Goal: Answer question/provide support: Share knowledge or assist other users

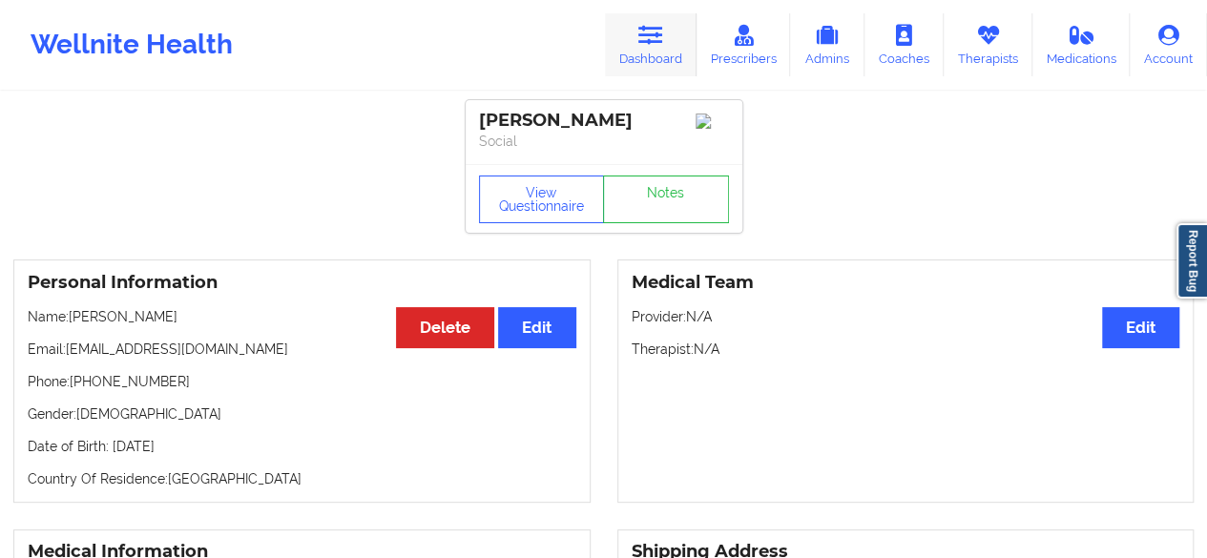
click at [663, 33] on icon at bounding box center [650, 35] width 25 height 21
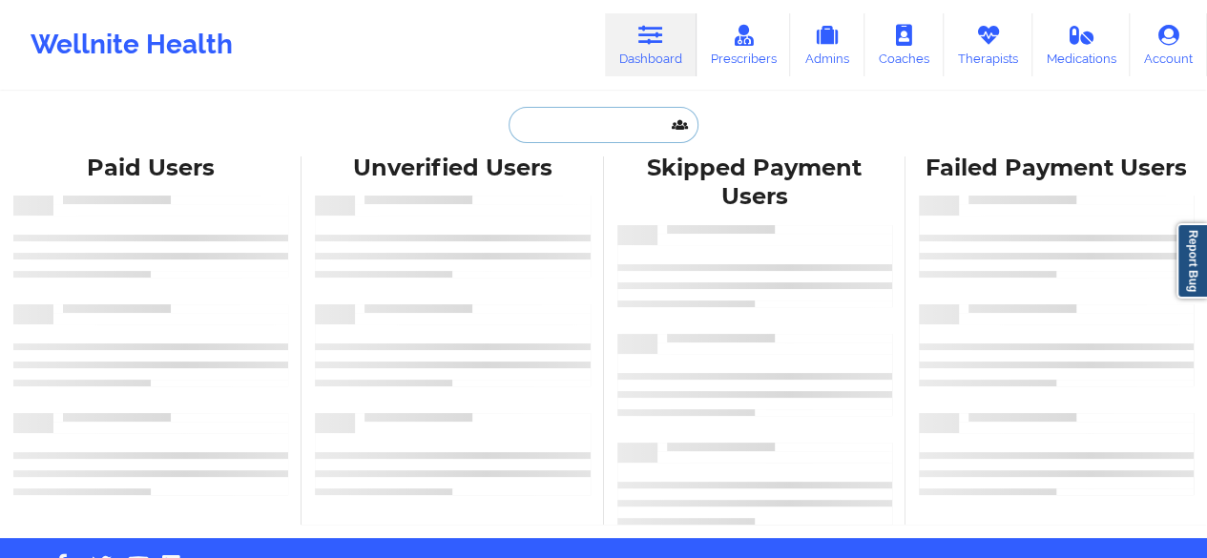
click at [591, 121] on input "text" at bounding box center [602, 125] width 189 height 36
paste input "[EMAIL_ADDRESS][DOMAIN_NAME]"
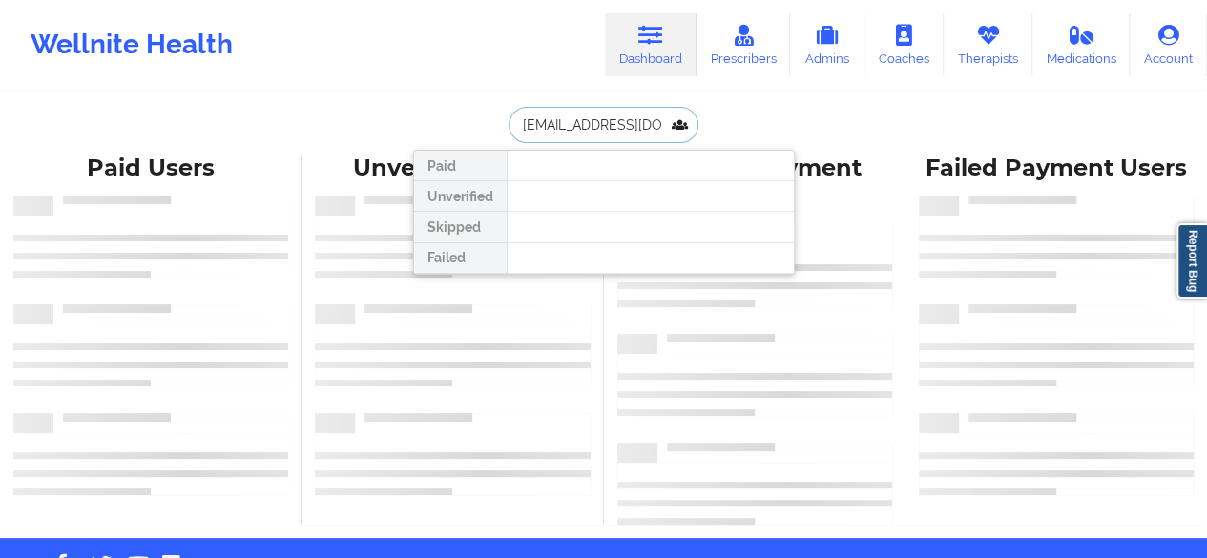
scroll to position [0, 7]
type input "[EMAIL_ADDRESS][DOMAIN_NAME]"
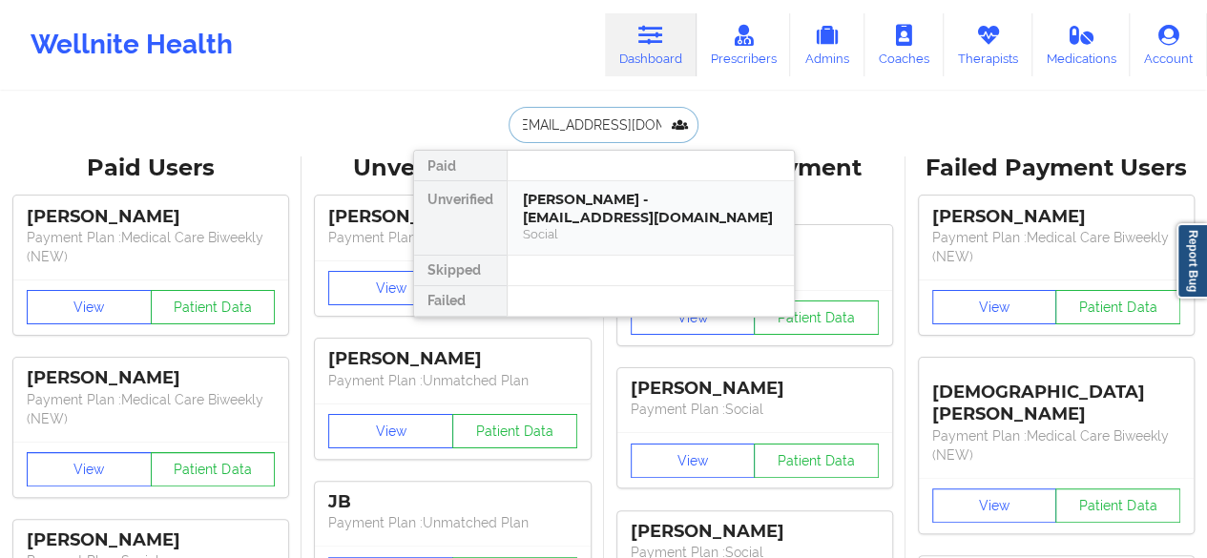
click at [583, 247] on div "[PERSON_NAME] - [EMAIL_ADDRESS][DOMAIN_NAME] Social" at bounding box center [650, 217] width 286 height 73
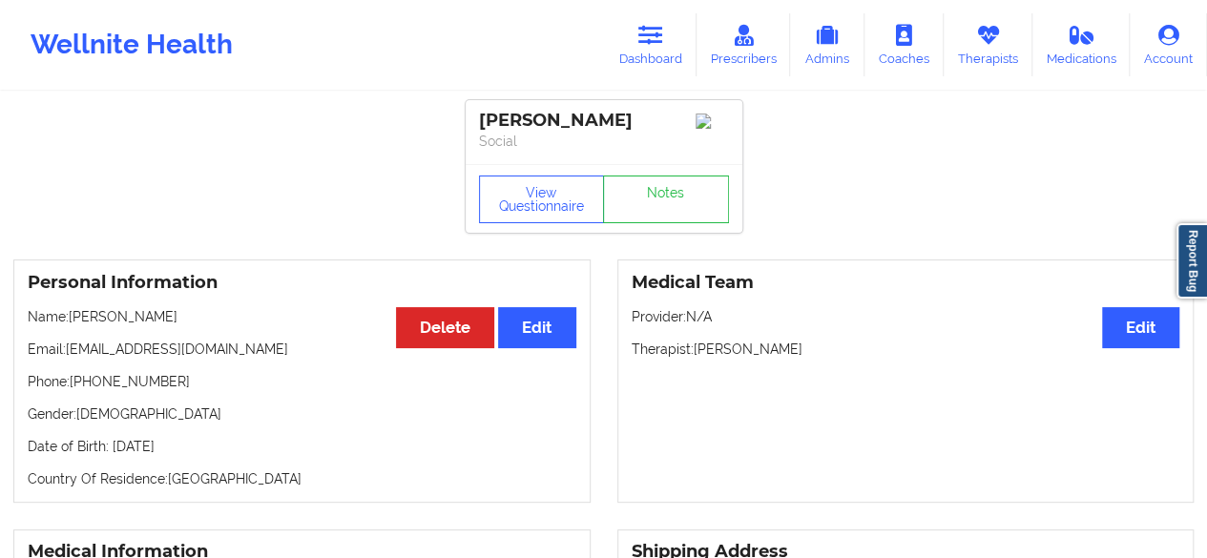
drag, startPoint x: 692, startPoint y: 354, endPoint x: 841, endPoint y: 371, distance: 150.8
click at [841, 371] on div "Medical Team Edit Provider: N/A Therapist: [PERSON_NAME]" at bounding box center [905, 380] width 577 height 243
copy p "[PERSON_NAME]"
click at [702, 208] on link "Notes" at bounding box center [666, 200] width 126 height 48
click at [570, 223] on button "View Questionnaire" at bounding box center [542, 200] width 126 height 48
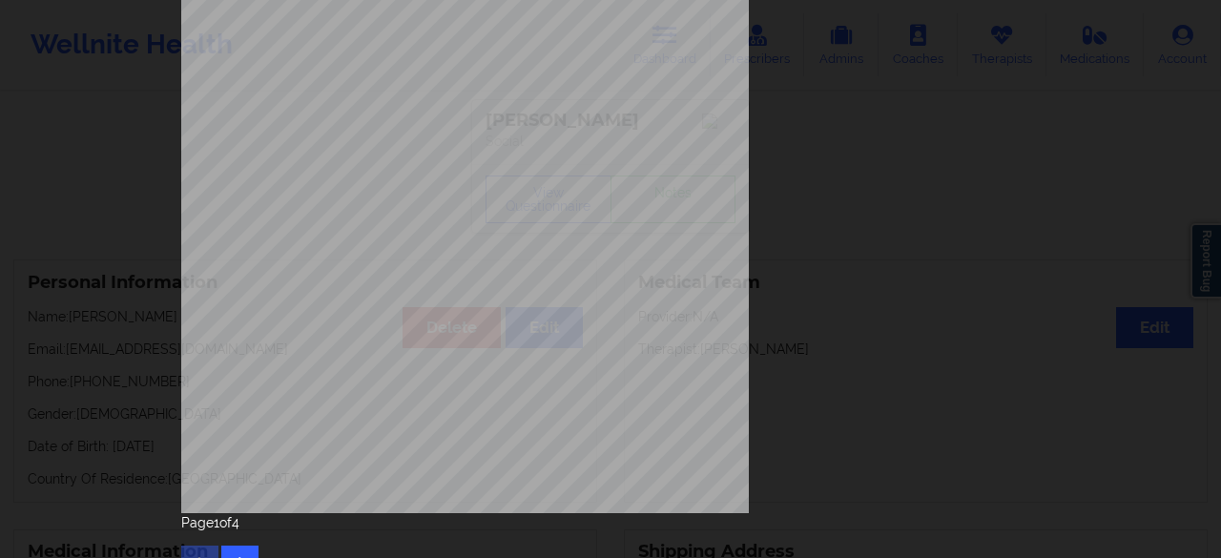
scroll to position [351, 0]
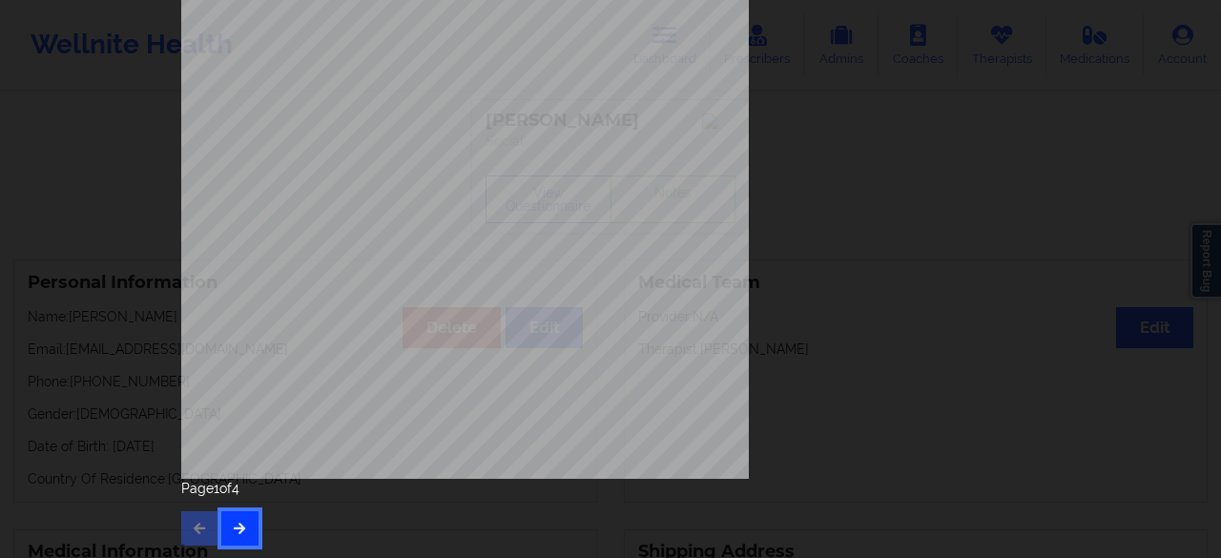
click at [223, 529] on button "button" at bounding box center [239, 528] width 37 height 34
click at [235, 518] on button "button" at bounding box center [239, 528] width 37 height 34
click at [244, 521] on button "button" at bounding box center [239, 528] width 37 height 34
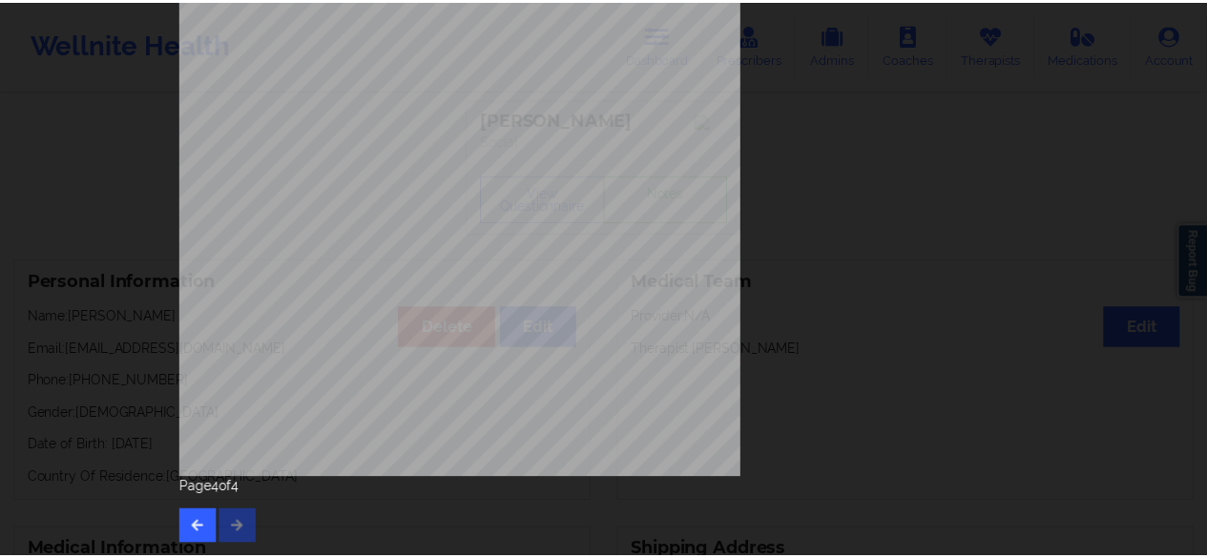
scroll to position [0, 0]
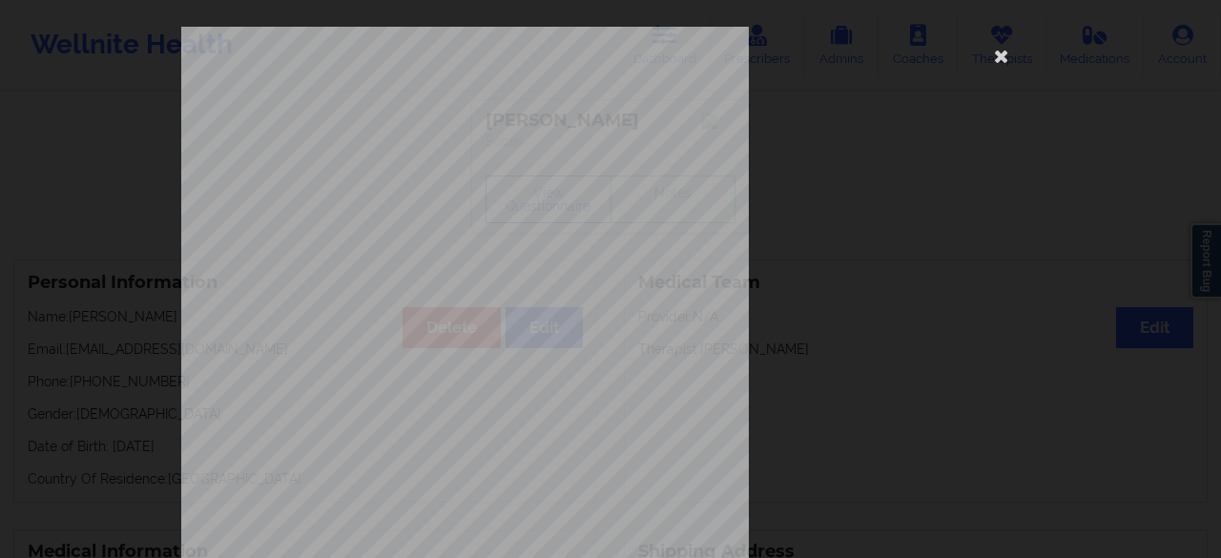
click at [961, 276] on div "Do you have healthcare insurance ? Have you been treated for anxiety and/or [ME…" at bounding box center [610, 428] width 859 height 803
click at [1005, 57] on icon at bounding box center [1001, 55] width 31 height 31
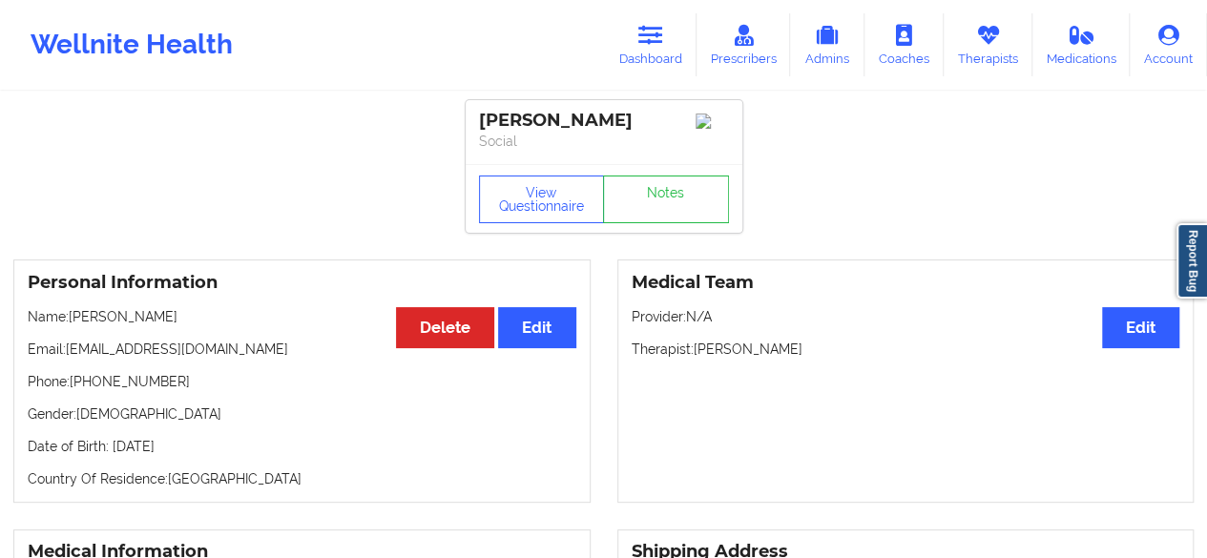
drag, startPoint x: 693, startPoint y: 350, endPoint x: 839, endPoint y: 345, distance: 147.0
click at [839, 345] on p "Therapist: [PERSON_NAME]" at bounding box center [906, 349] width 549 height 19
copy p "[PERSON_NAME]"
